Goal: Information Seeking & Learning: Learn about a topic

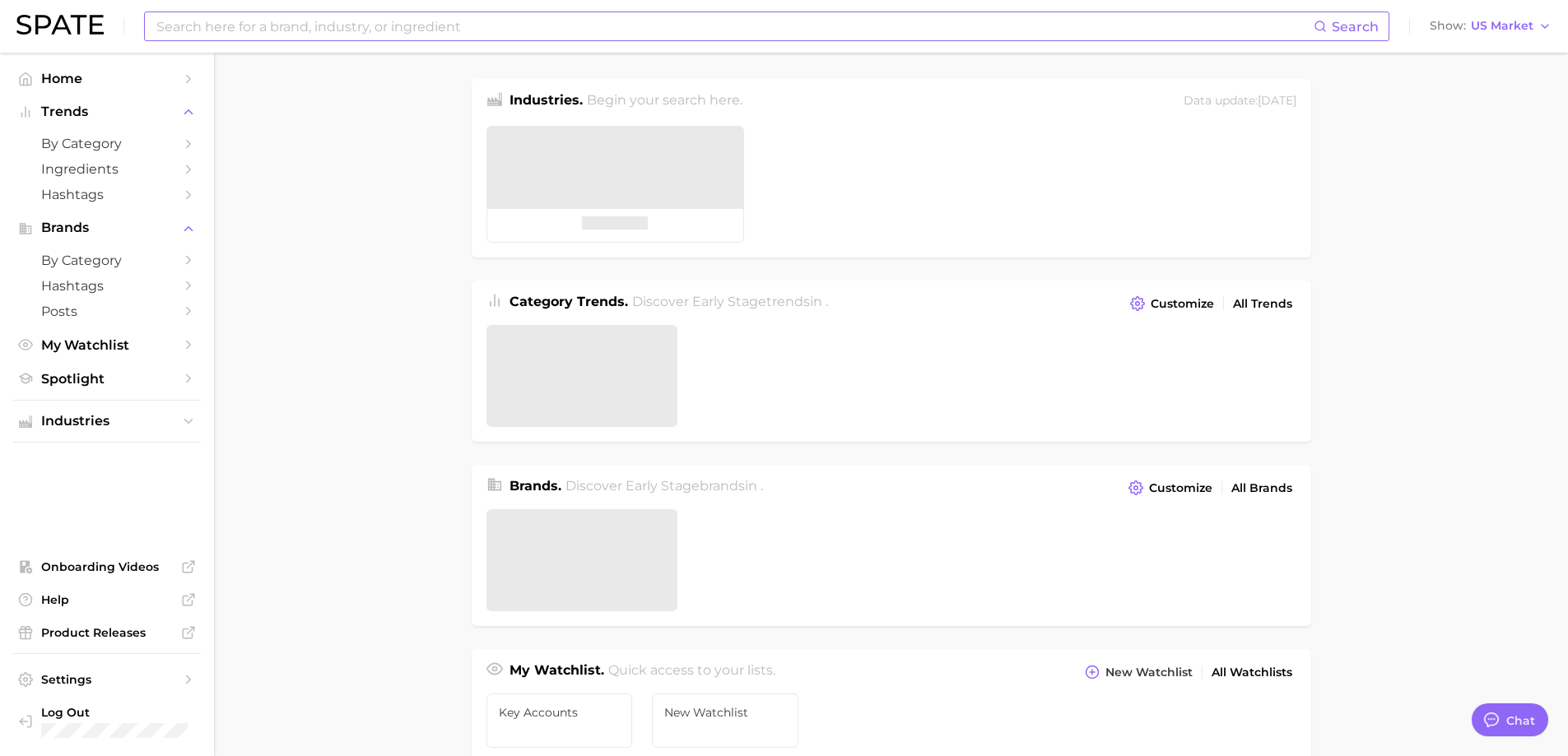
type textarea "x"
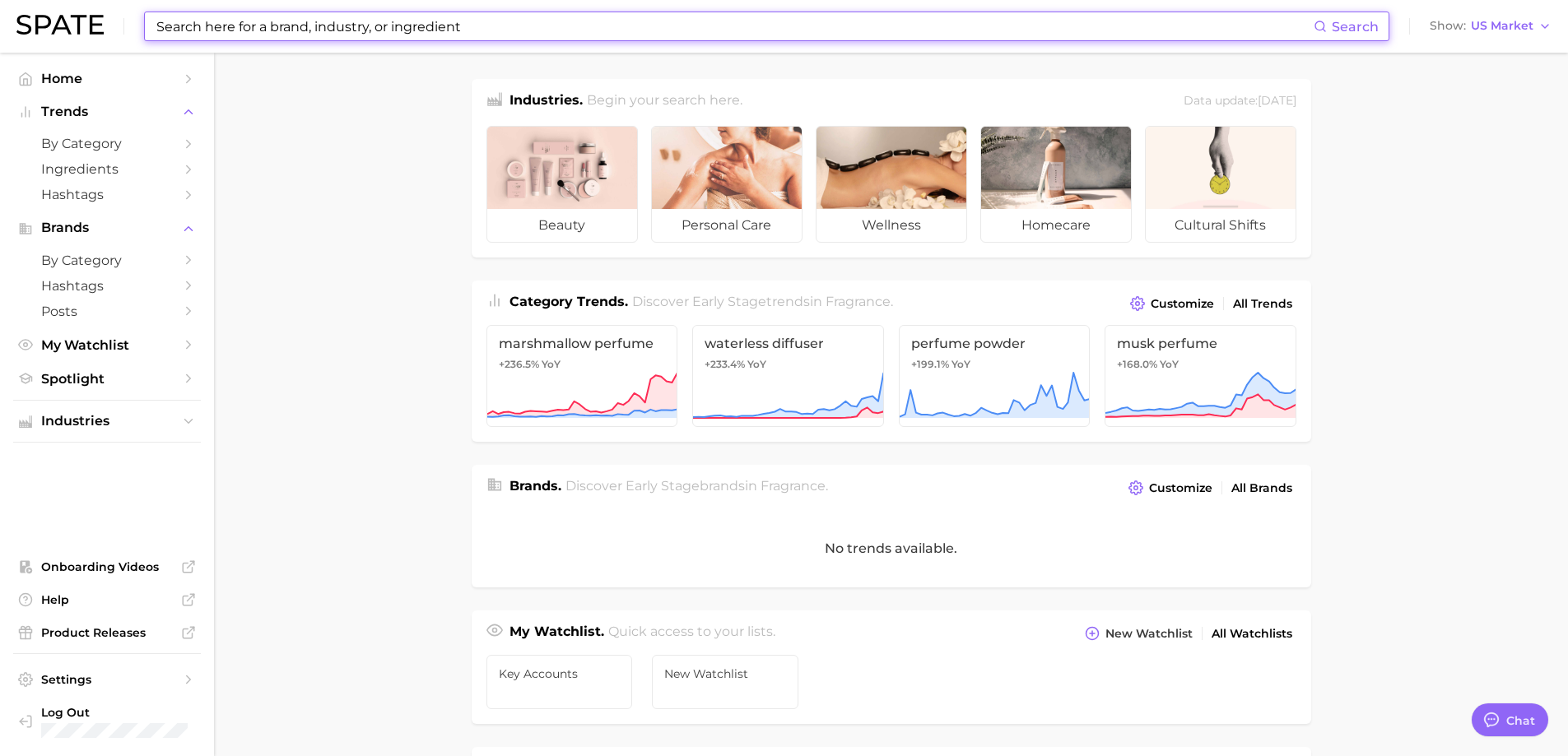
click at [260, 20] on input at bounding box center [733, 26] width 1159 height 28
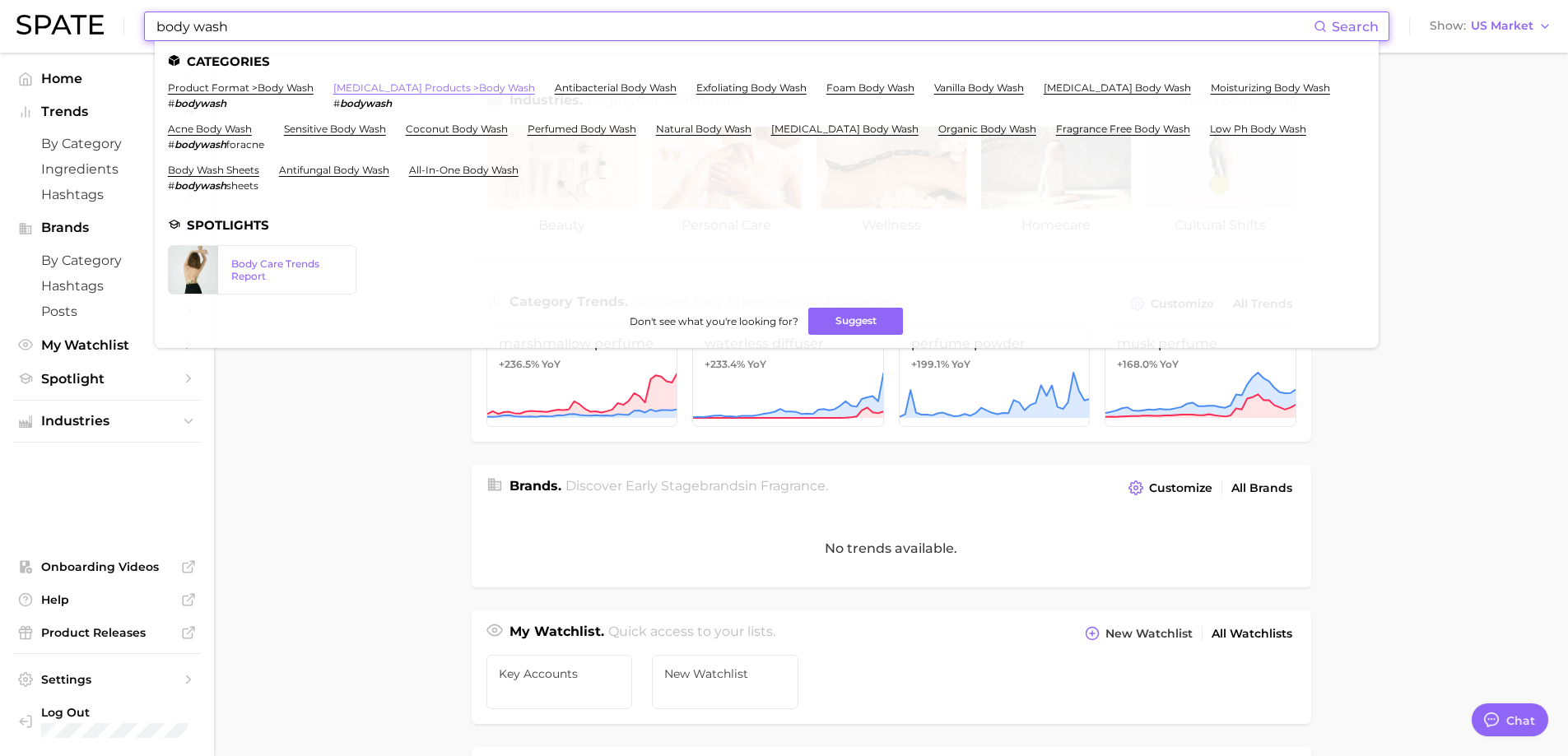
type input "body wash"
click at [385, 89] on link "body cleansing products > body wash" at bounding box center [435, 87] width 202 height 13
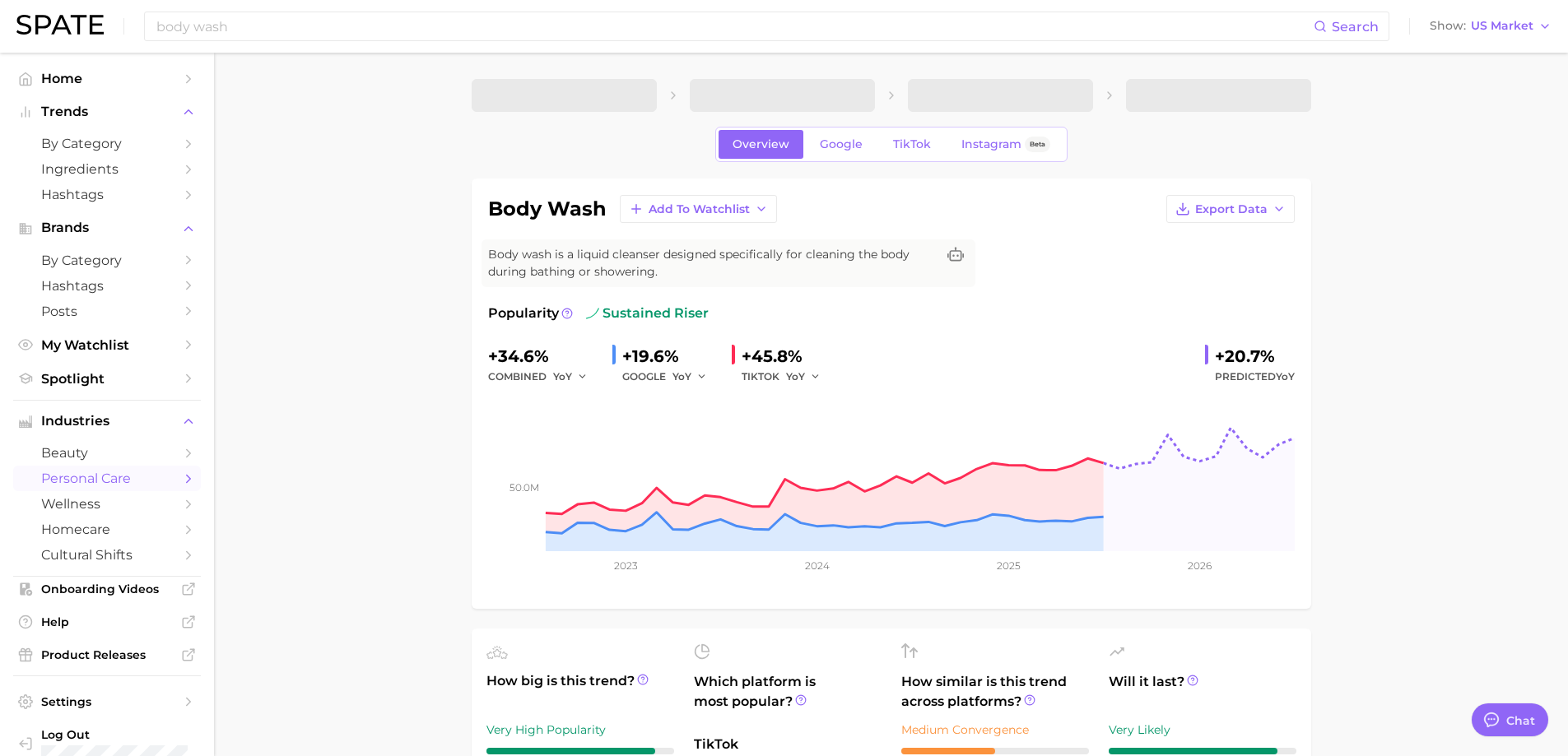
type textarea "x"
click at [995, 139] on span "Instagram" at bounding box center [991, 144] width 60 height 14
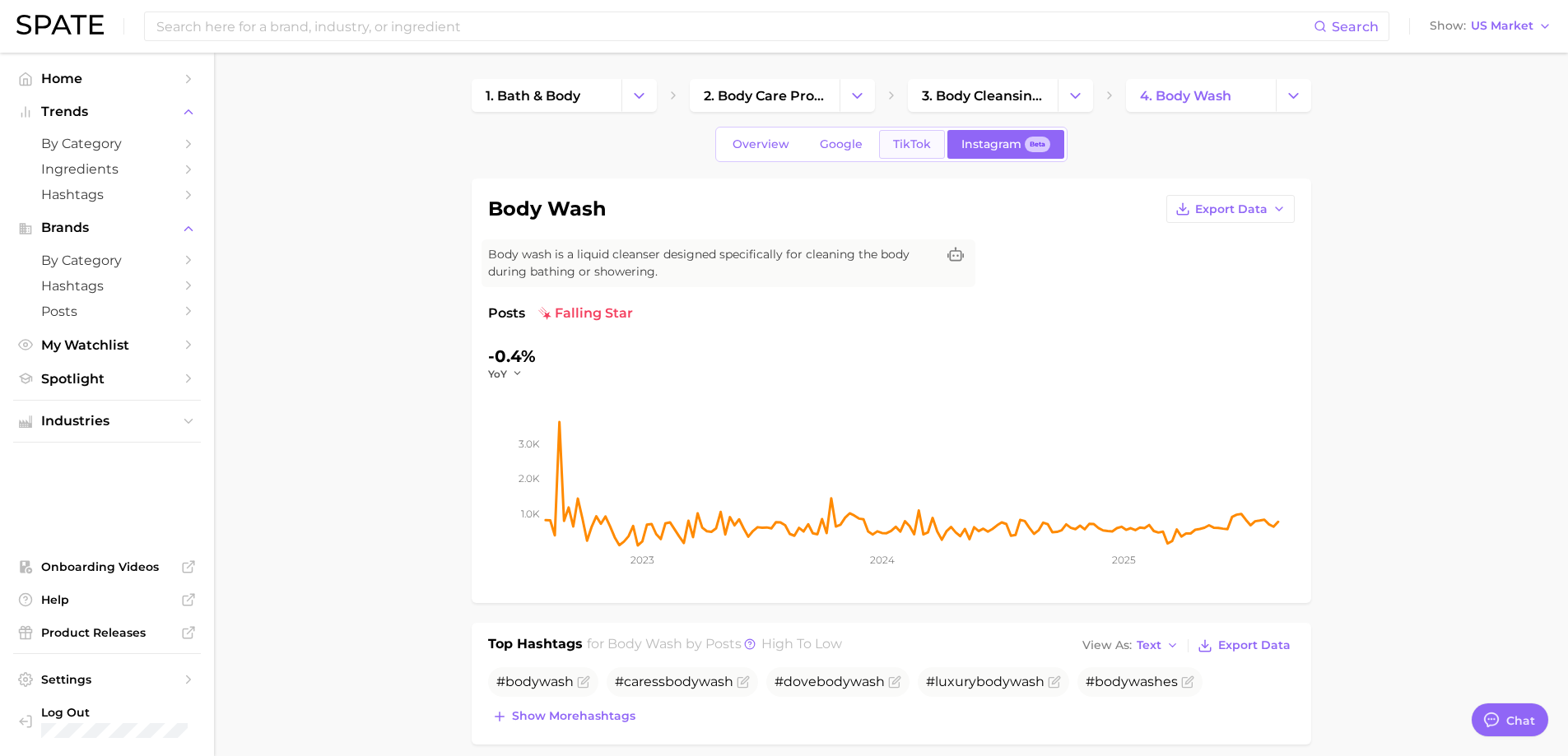
click at [920, 148] on span "TikTok" at bounding box center [912, 144] width 38 height 14
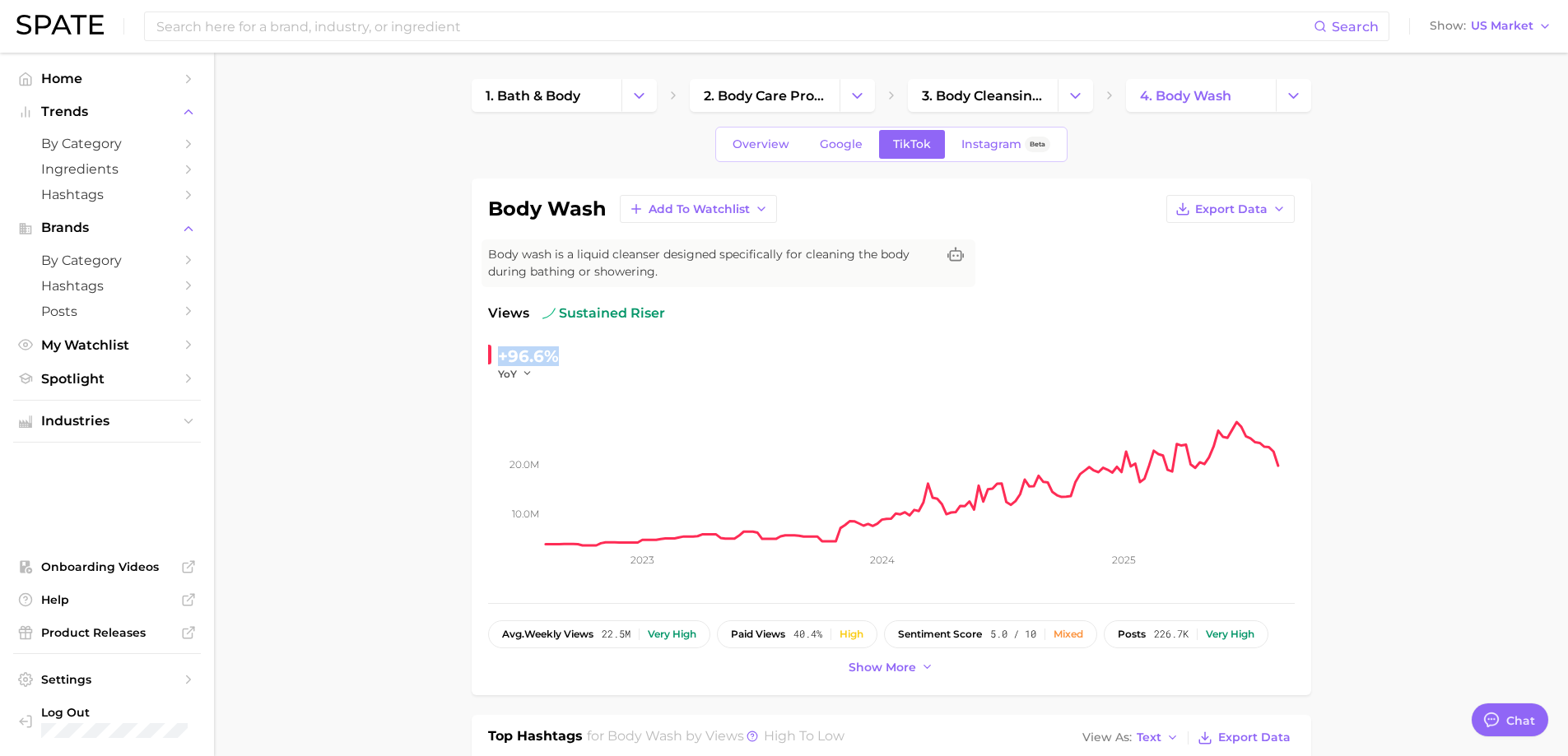
drag, startPoint x: 561, startPoint y: 354, endPoint x: 499, endPoint y: 355, distance: 62.0
click at [499, 355] on div "+96.6% YoY" at bounding box center [600, 361] width 225 height 38
copy div "+96.6%"
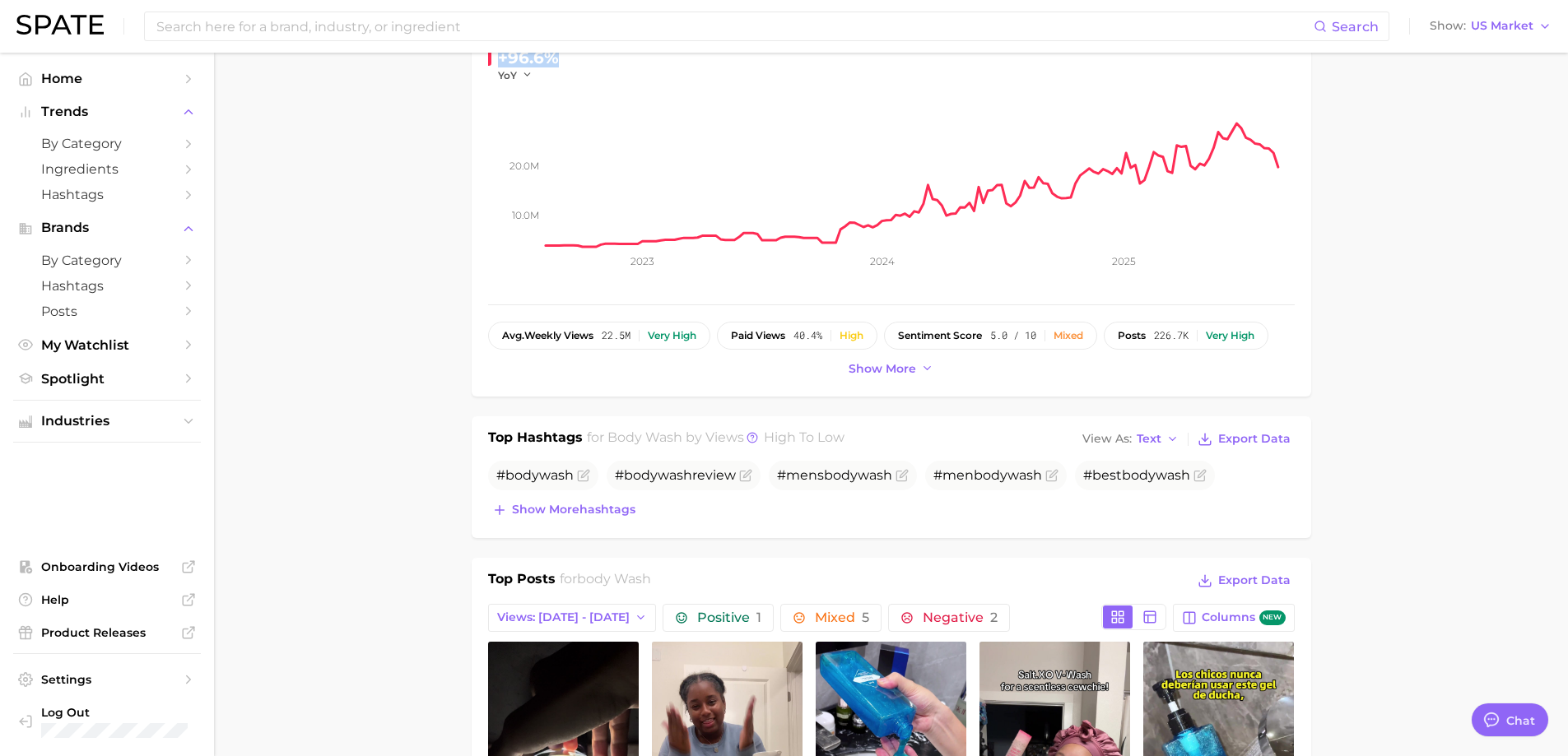
scroll to position [329, 0]
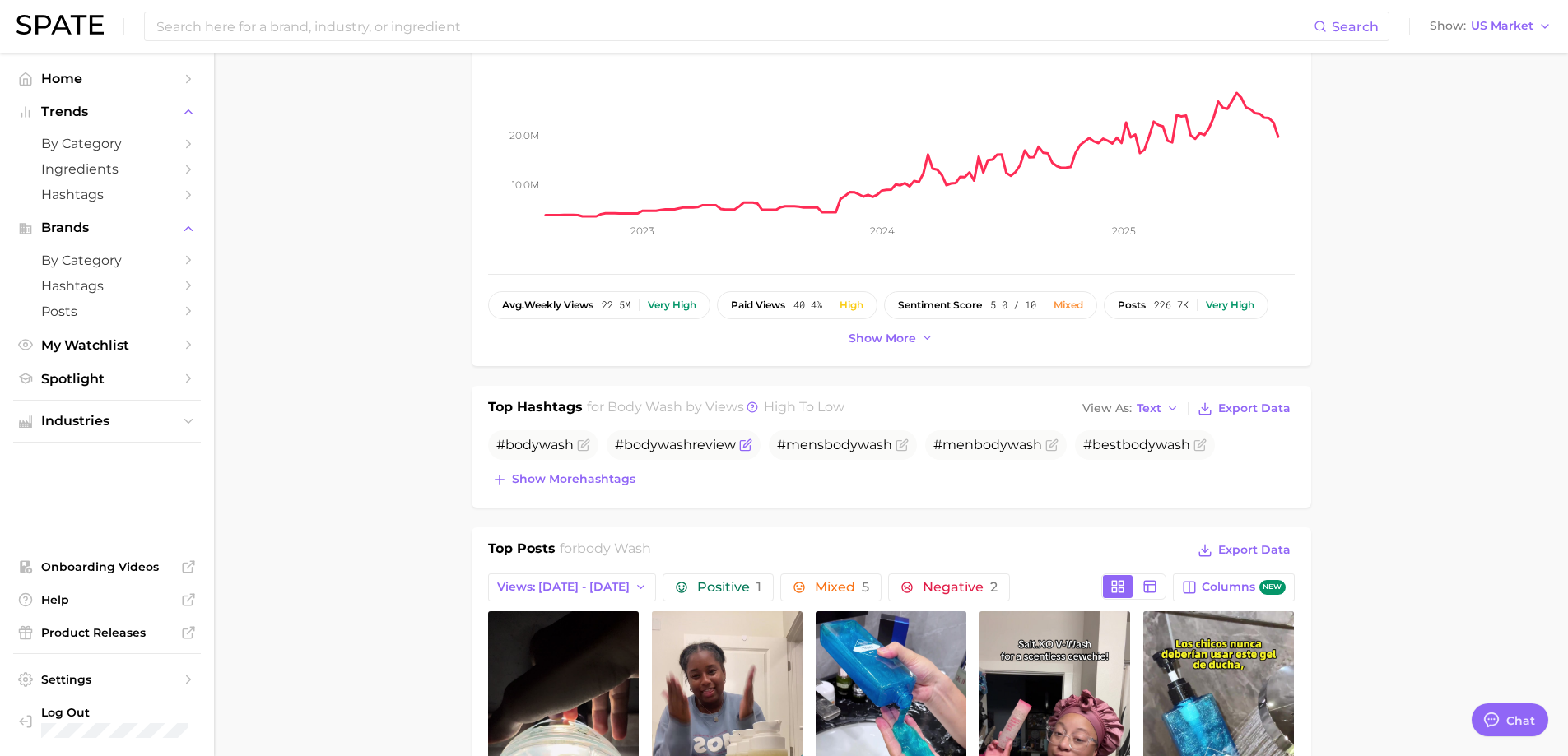
click at [683, 443] on span "wash" at bounding box center [675, 445] width 35 height 15
click at [744, 446] on icon "Flag as miscategorized or irrelevant" at bounding box center [746, 445] width 14 height 14
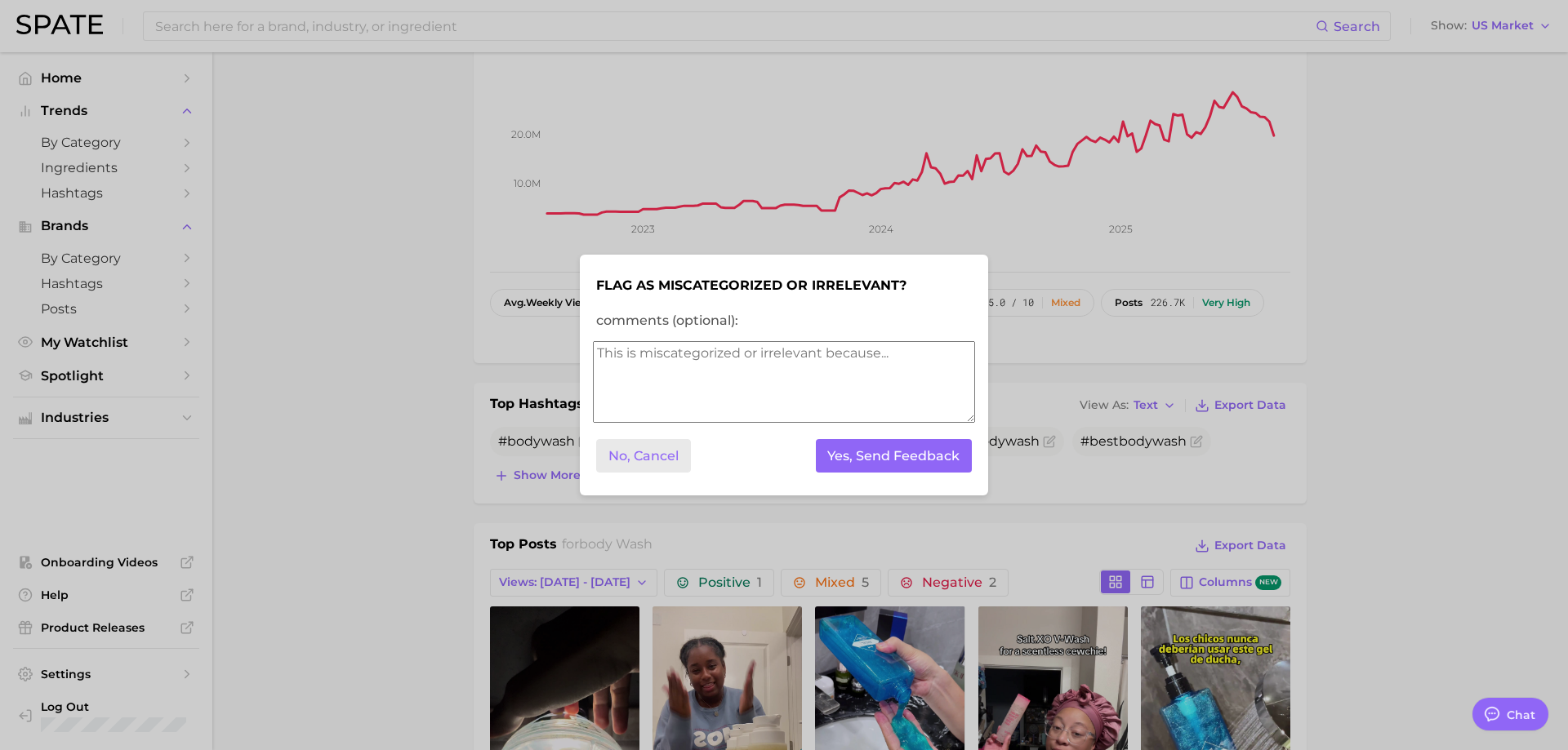
click at [647, 459] on button "No, Cancel" at bounding box center [643, 456] width 94 height 34
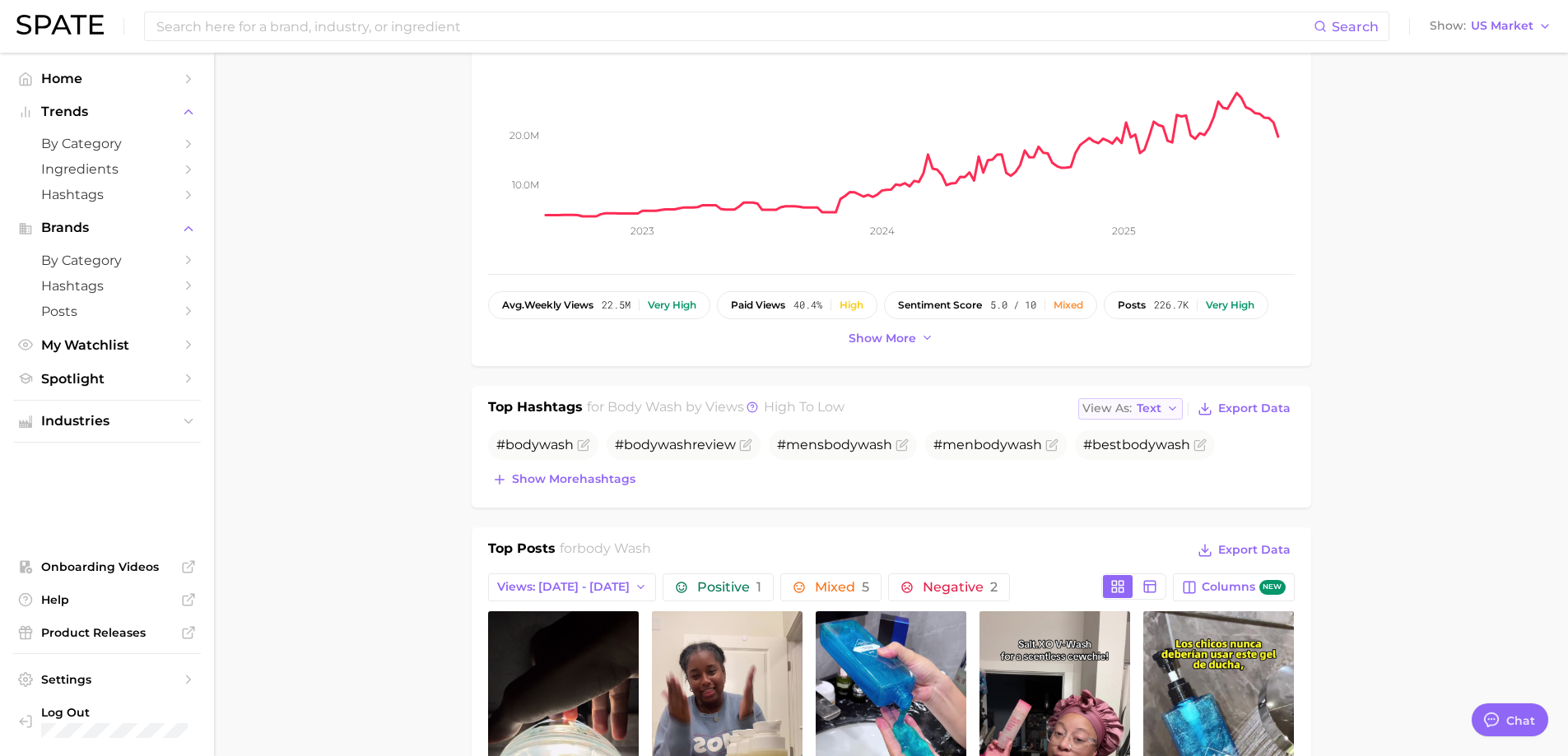
click at [1144, 407] on span "Text" at bounding box center [1149, 408] width 25 height 9
click at [1146, 460] on button "Table" at bounding box center [1168, 465] width 181 height 30
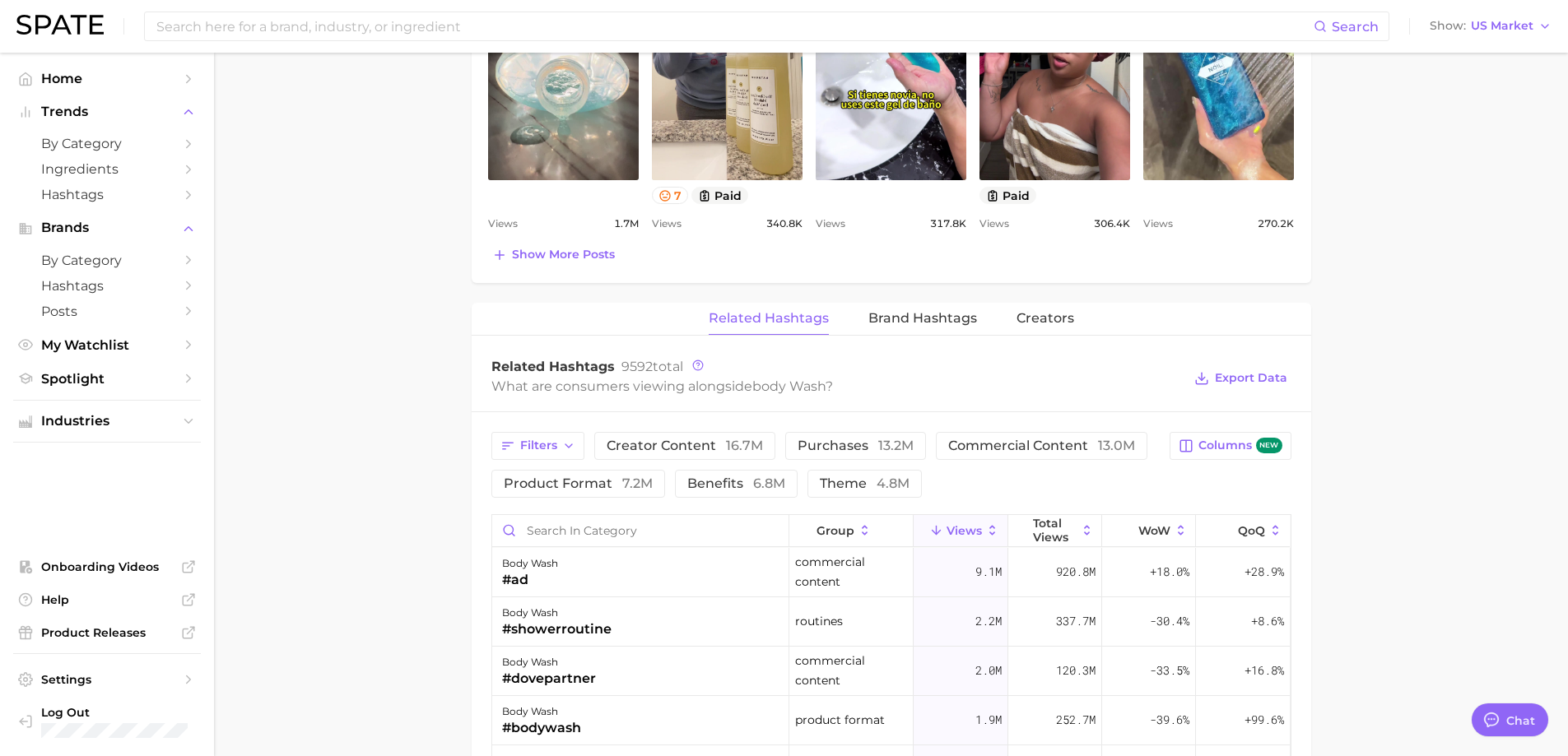
scroll to position [1316, 0]
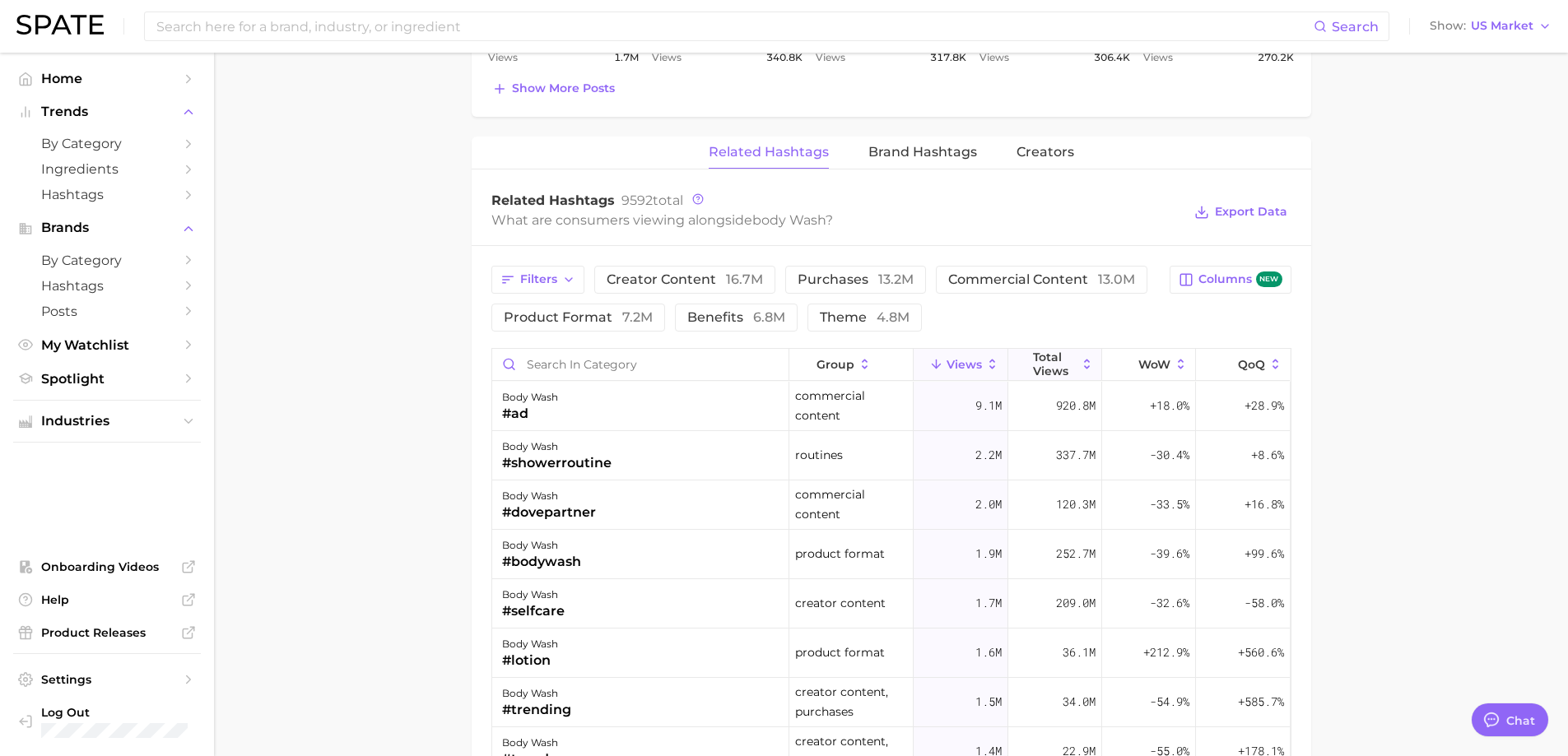
click at [1059, 367] on span "Total Views" at bounding box center [1054, 363] width 43 height 26
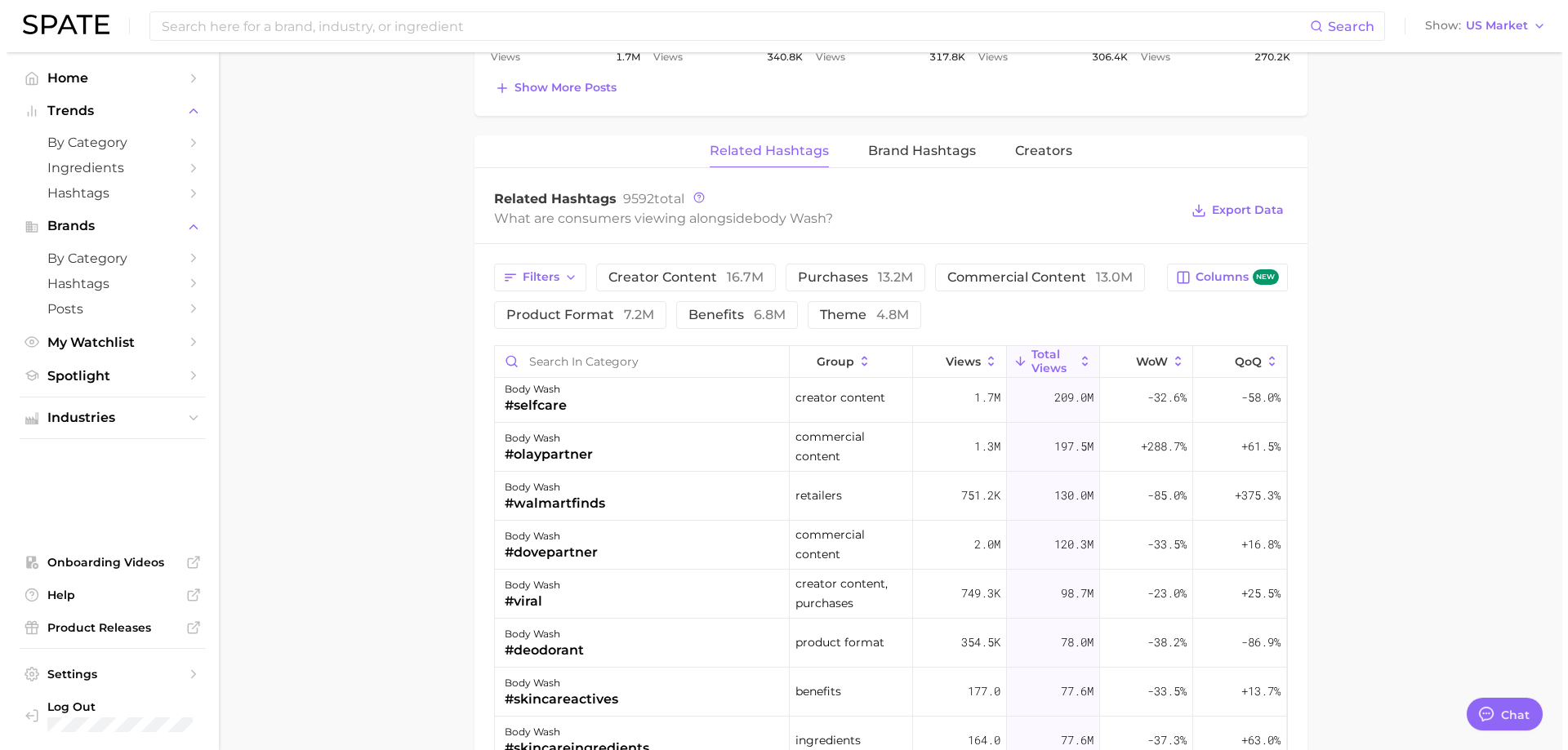
scroll to position [0, 0]
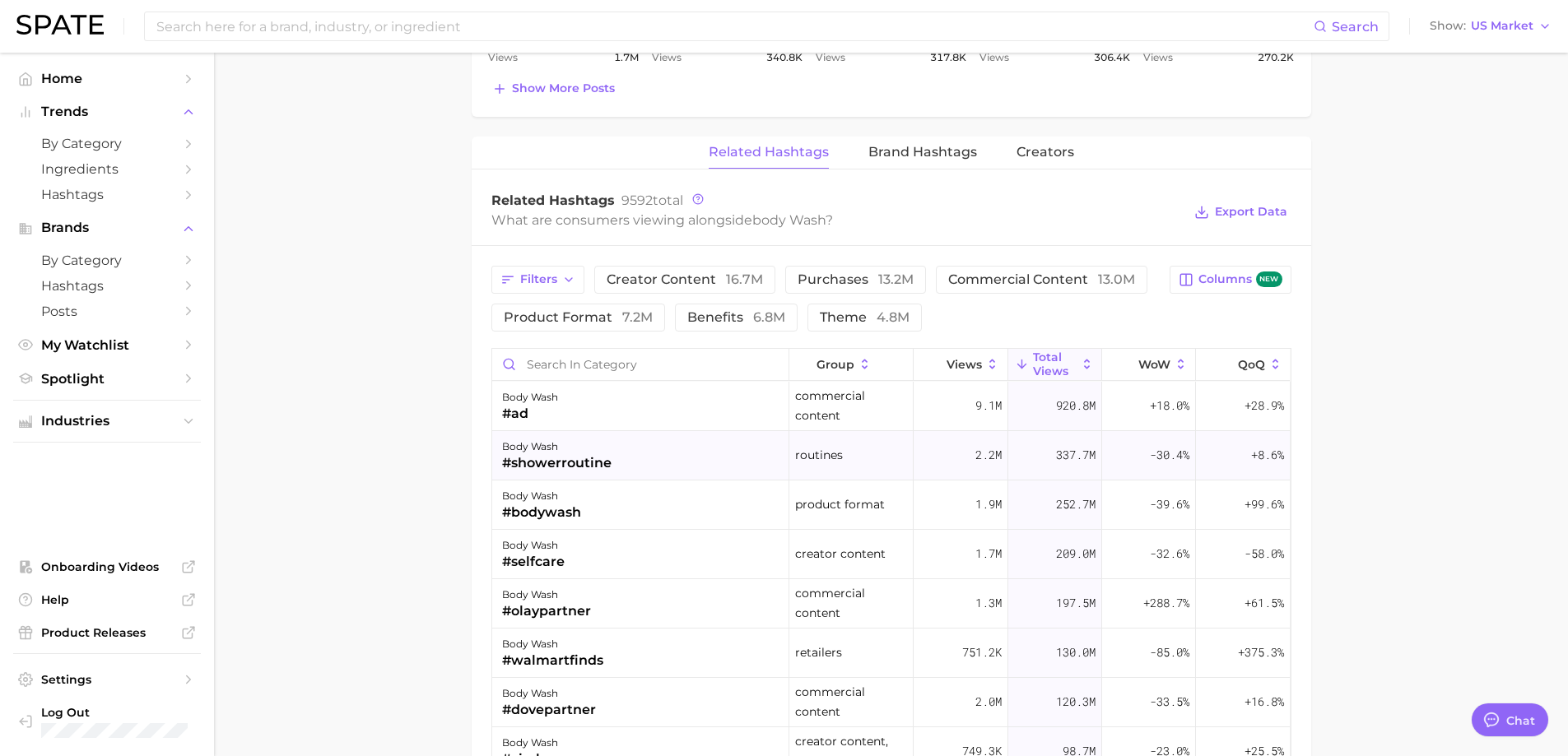
drag, startPoint x: 523, startPoint y: 463, endPoint x: 625, endPoint y: 473, distance: 102.5
click at [625, 473] on div "body wash #showerroutine" at bounding box center [641, 456] width 297 height 49
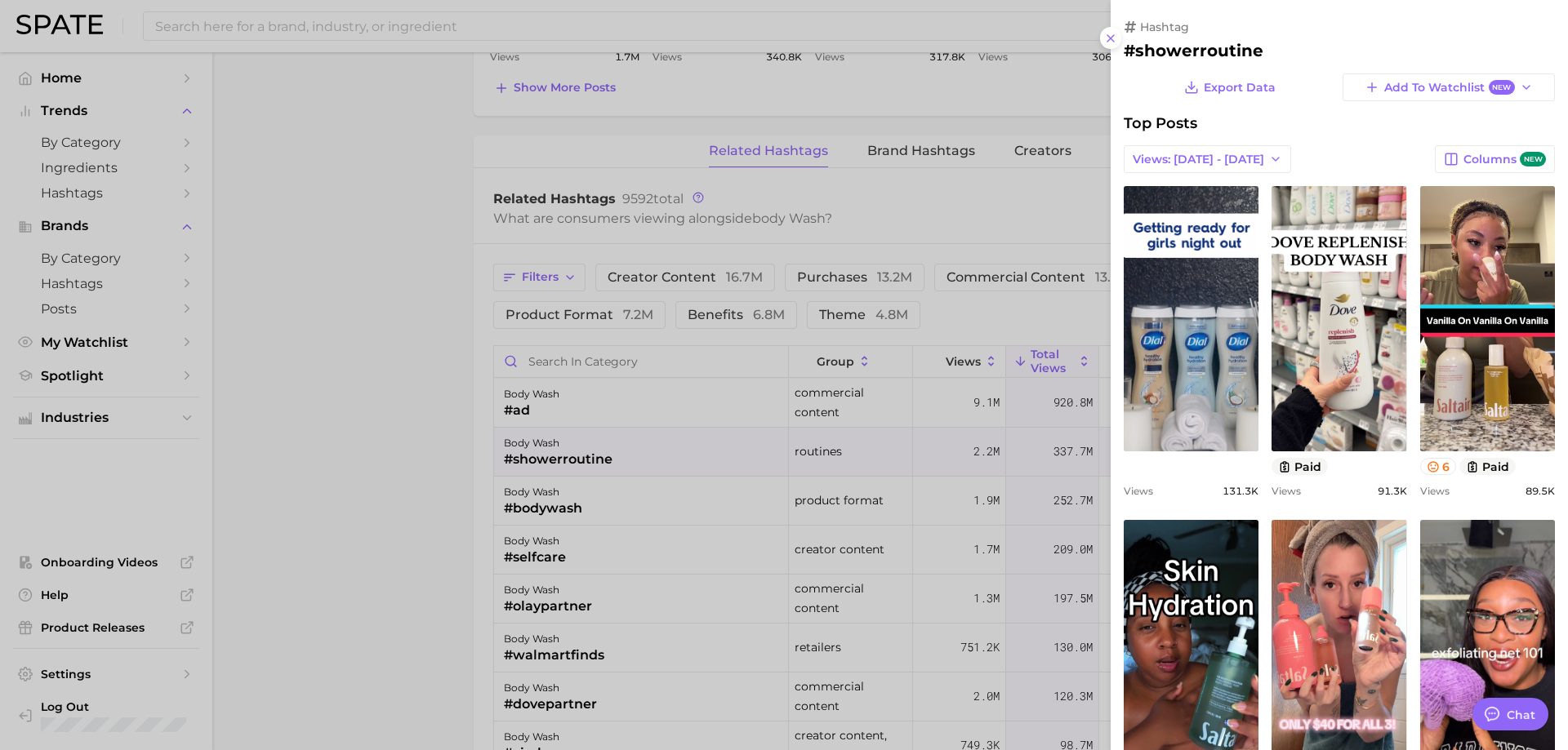
click at [851, 294] on div at bounding box center [784, 375] width 1568 height 750
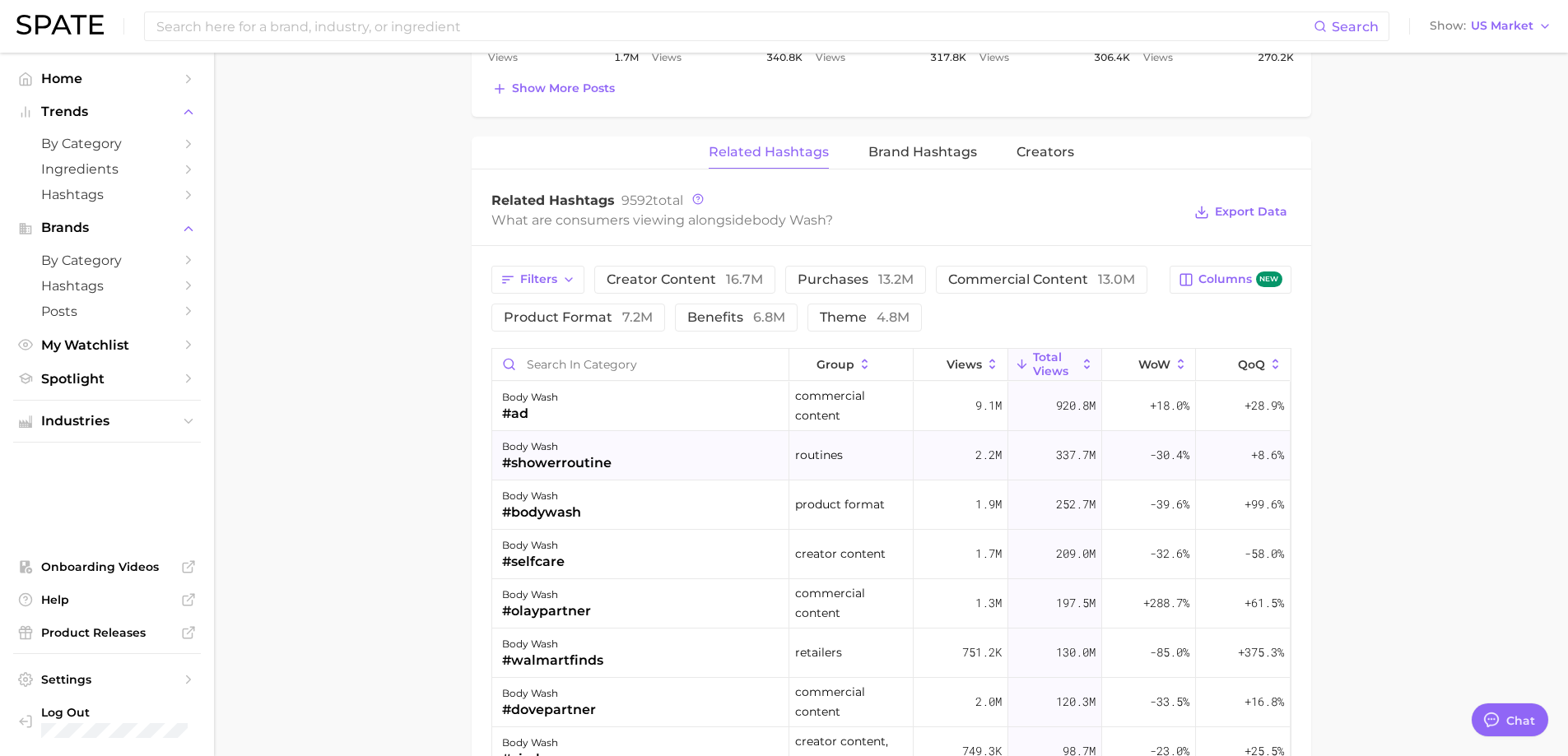
drag, startPoint x: 1031, startPoint y: 451, endPoint x: 1087, endPoint y: 456, distance: 56.2
click at [1087, 456] on div "337.7m" at bounding box center [1055, 456] width 94 height 49
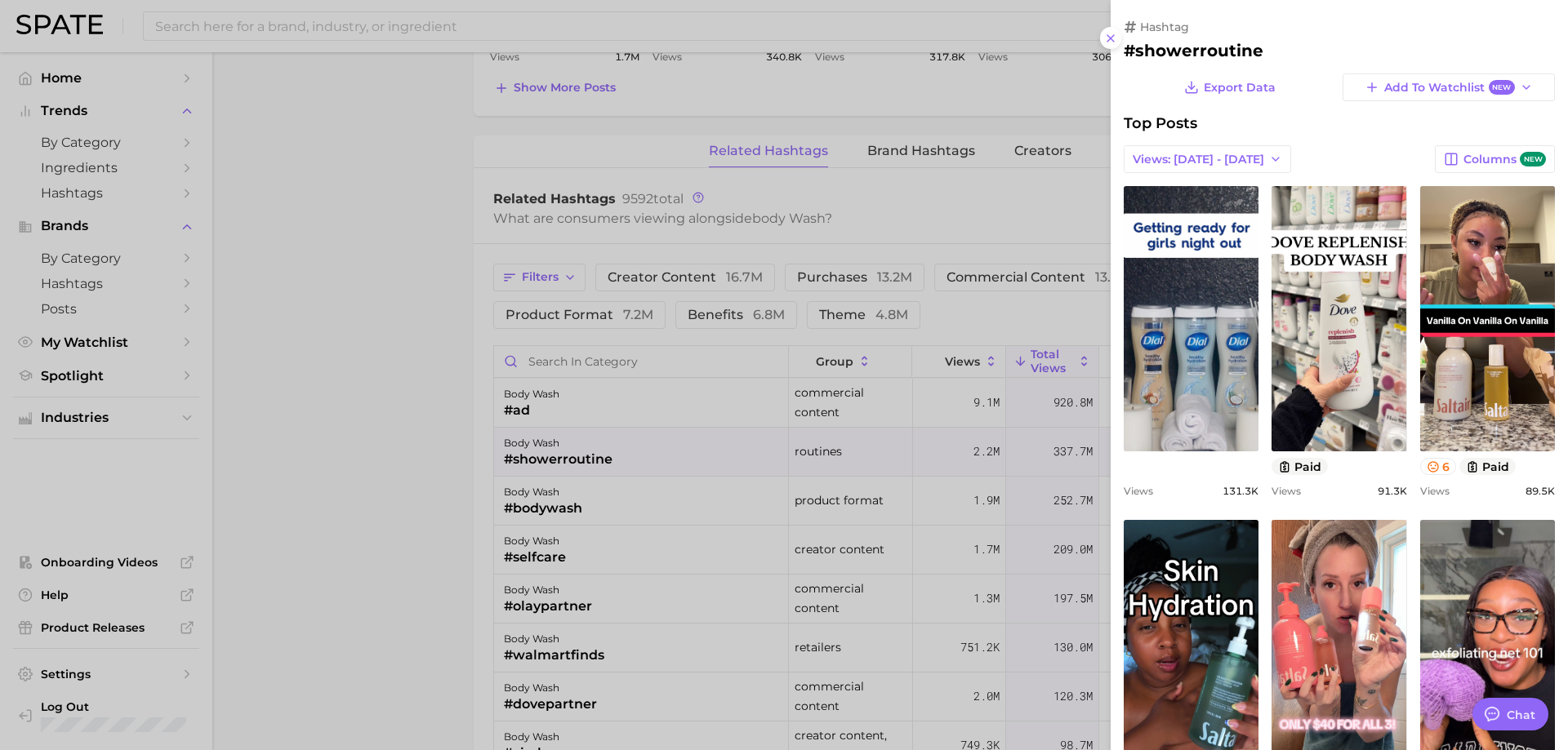
click at [1079, 452] on div at bounding box center [784, 375] width 1568 height 750
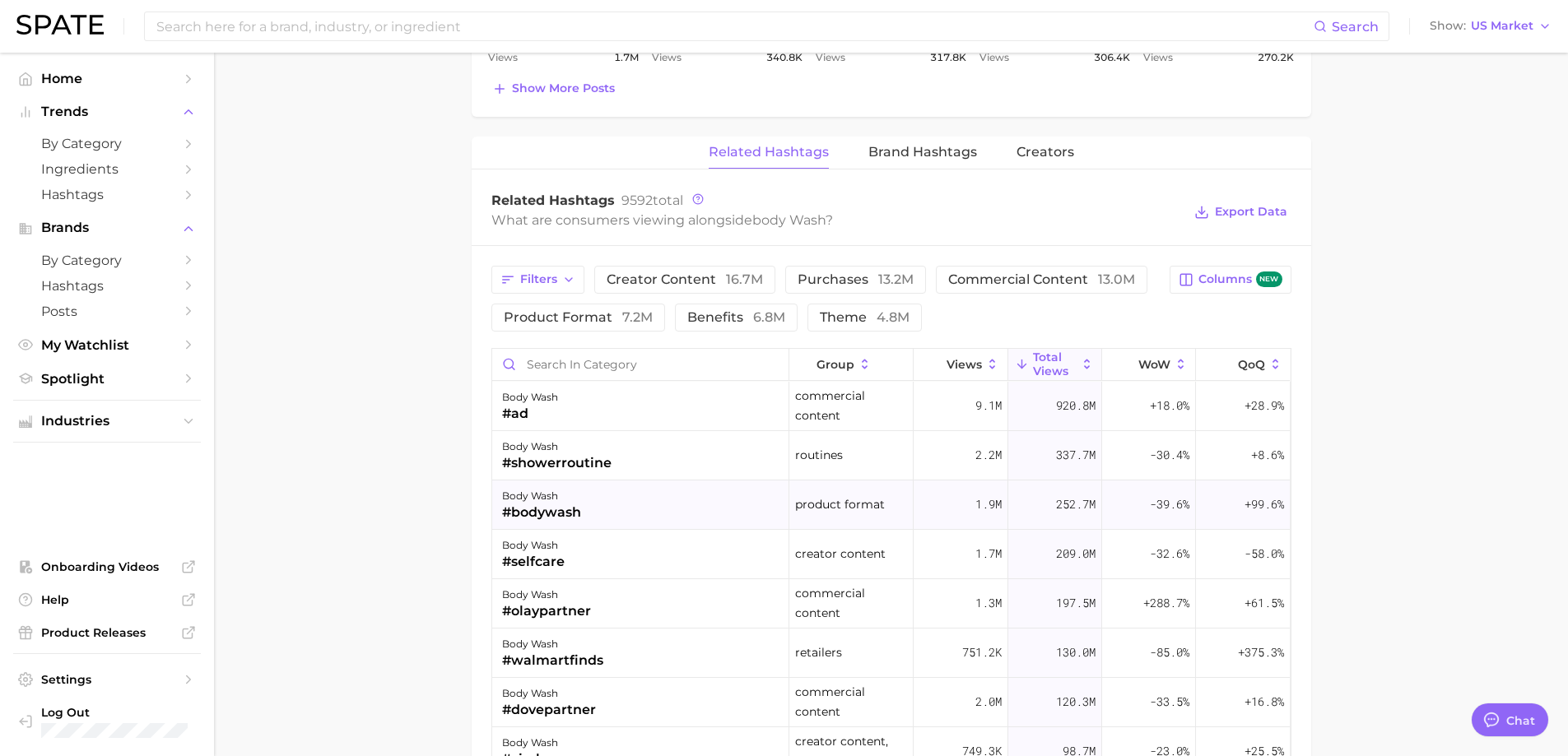
scroll to position [82, 0]
